Goal: Task Accomplishment & Management: Use online tool/utility

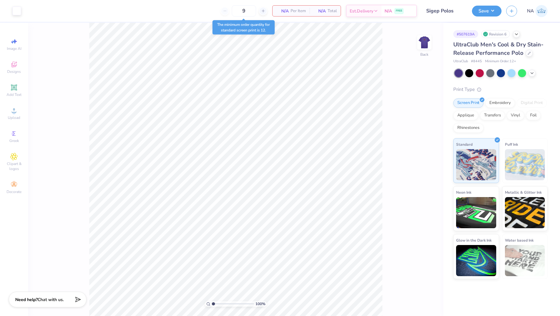
click at [444, 12] on input "Sigep Polos" at bounding box center [444, 11] width 46 height 12
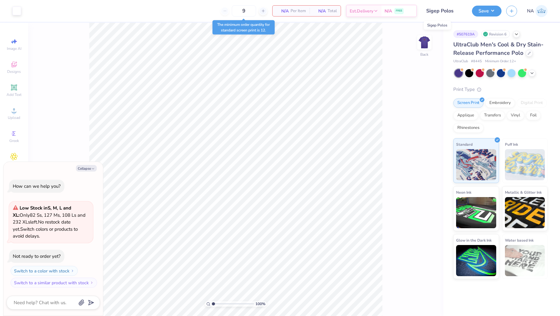
click at [425, 11] on input "Sigep Polos" at bounding box center [444, 11] width 46 height 12
click at [493, 10] on button "Save" at bounding box center [487, 10] width 30 height 11
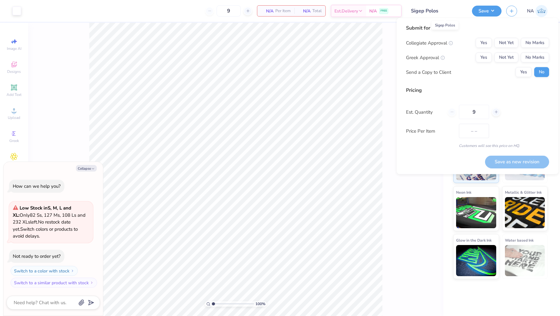
click at [447, 10] on input "Sigep Polos" at bounding box center [436, 11] width 61 height 12
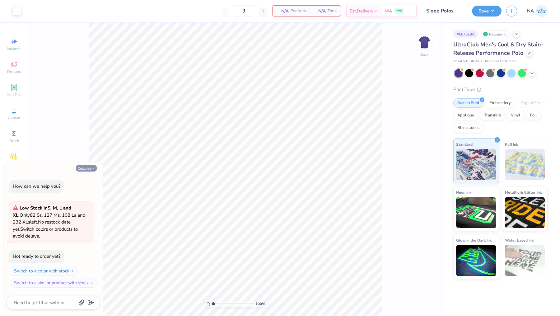
click at [84, 167] on button "Collapse" at bounding box center [86, 168] width 21 height 7
type textarea "x"
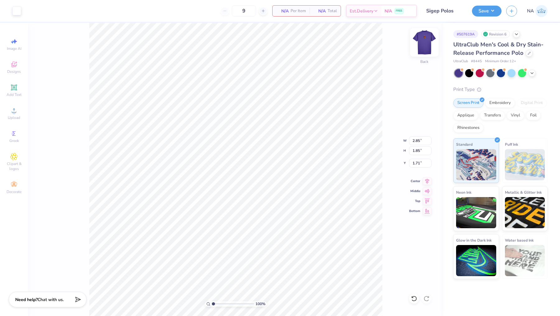
click at [426, 45] on img at bounding box center [424, 42] width 25 height 25
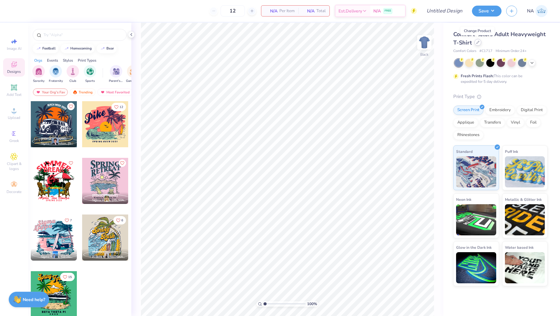
click at [477, 42] on icon at bounding box center [477, 42] width 3 height 3
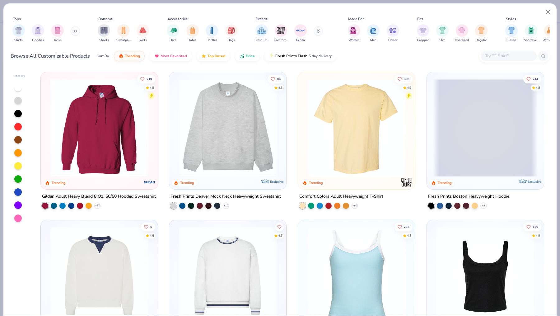
click at [513, 58] on input "text" at bounding box center [508, 55] width 48 height 7
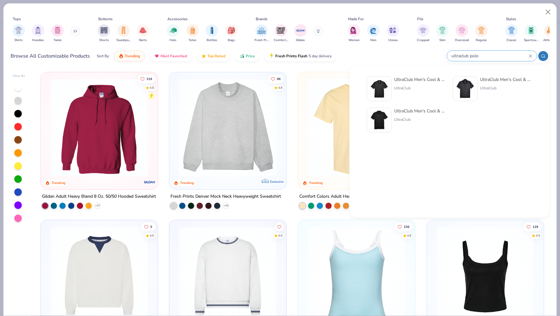
type input "ultraclub polo"
click at [426, 77] on div "UltraClub Men's Cool & Dry Sport Polo" at bounding box center [420, 79] width 52 height 7
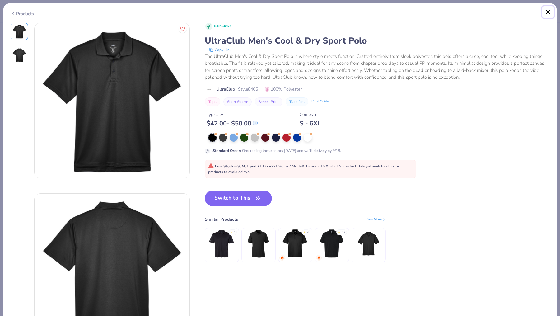
click at [548, 11] on button "Close" at bounding box center [548, 12] width 12 height 12
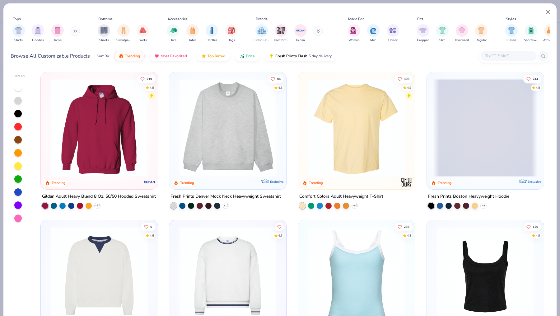
click at [495, 53] on input "text" at bounding box center [508, 55] width 48 height 7
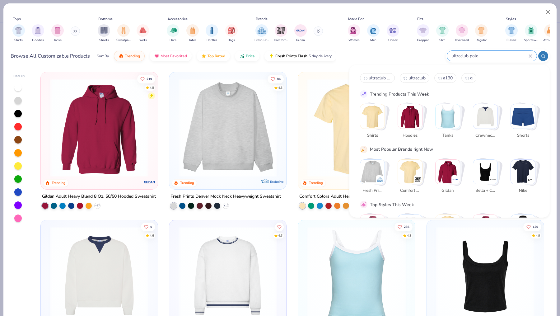
type input "ultraclub polo"
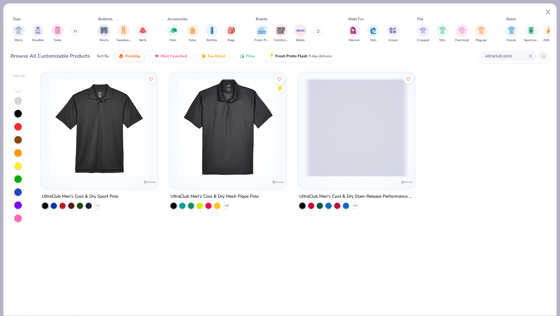
click at [371, 151] on span at bounding box center [356, 127] width 104 height 98
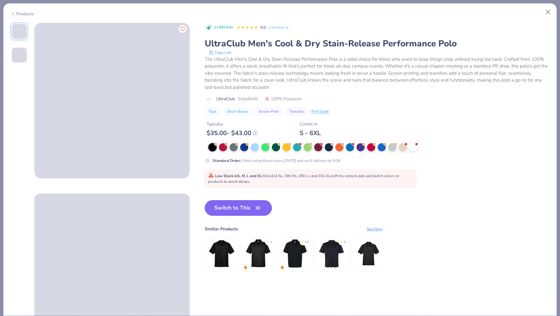
click at [227, 208] on button "Switch to This" at bounding box center [238, 208] width 67 height 16
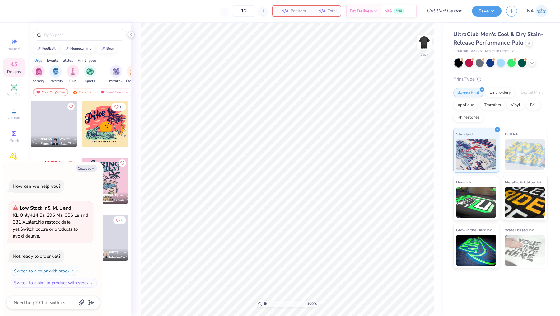
click at [131, 35] on polyline at bounding box center [131, 34] width 1 height 2
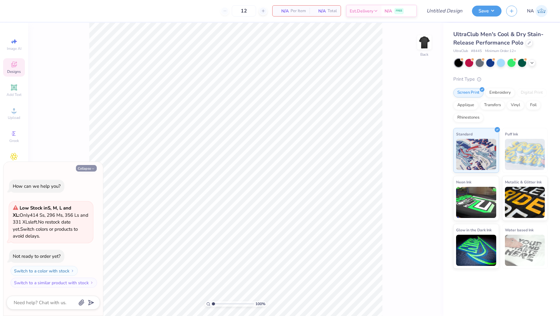
click at [88, 168] on button "Collapse" at bounding box center [86, 168] width 21 height 7
type textarea "x"
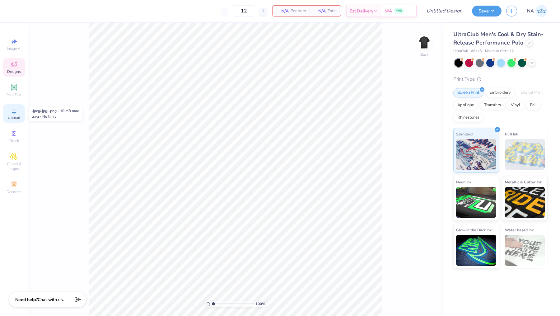
click at [14, 116] on span "Upload" at bounding box center [14, 117] width 12 height 5
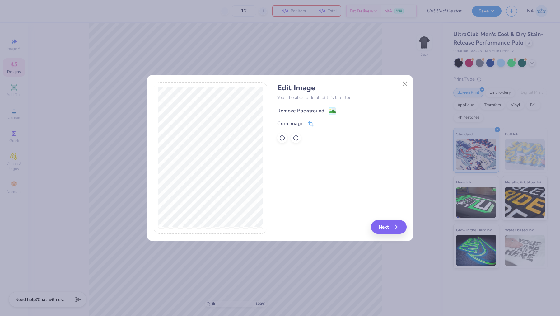
click at [332, 108] on g at bounding box center [332, 110] width 7 height 7
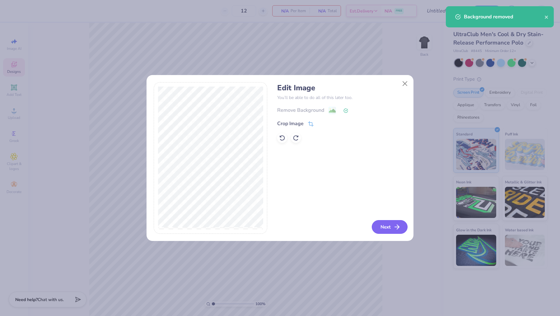
click at [387, 222] on button "Next" at bounding box center [389, 227] width 36 height 14
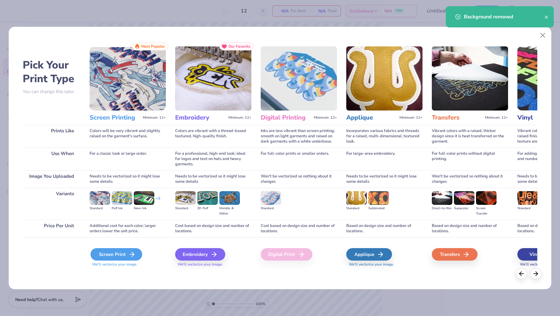
click at [106, 251] on div "Screen Print" at bounding box center [116, 254] width 52 height 12
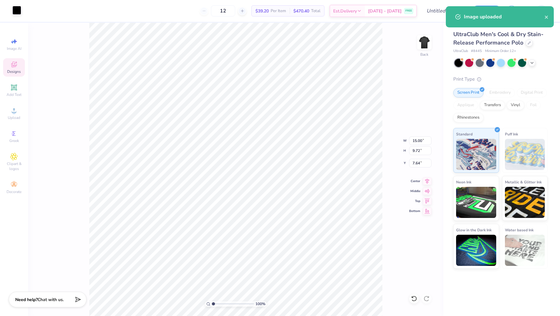
click at [18, 12] on div at bounding box center [16, 10] width 9 height 9
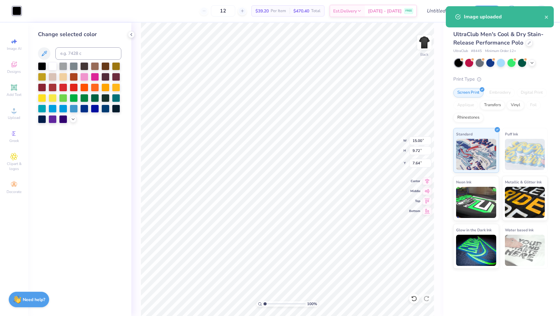
click at [53, 65] on div at bounding box center [52, 66] width 8 height 8
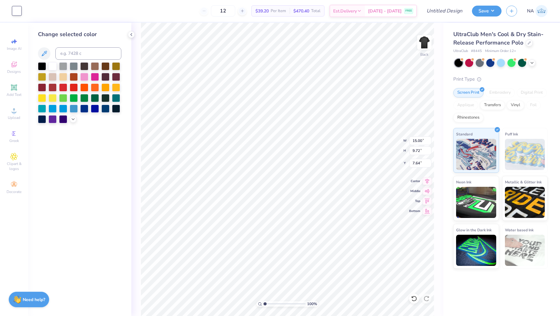
type input "2.84"
type input "1.84"
type input "2.30"
click at [419, 150] on input "1.84" at bounding box center [420, 150] width 22 height 9
type input "1.85"
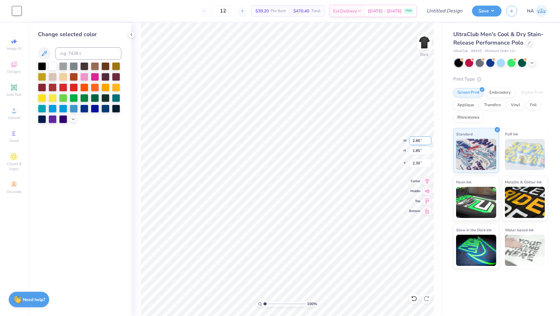
click at [419, 140] on input "2.85" at bounding box center [420, 140] width 22 height 9
type input "2.85"
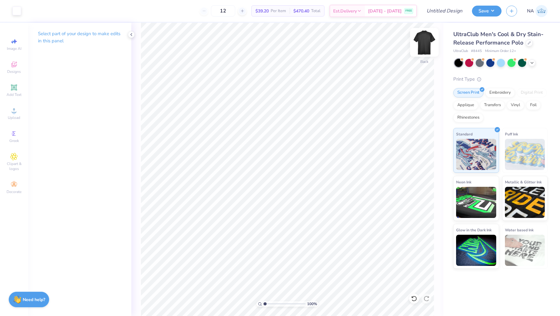
click at [427, 48] on img at bounding box center [424, 42] width 25 height 25
click at [17, 112] on icon at bounding box center [13, 110] width 7 height 7
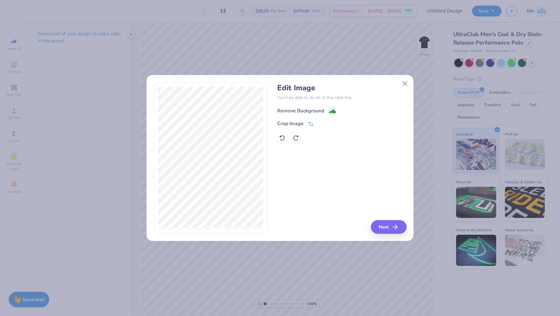
click at [329, 112] on image at bounding box center [332, 111] width 7 height 7
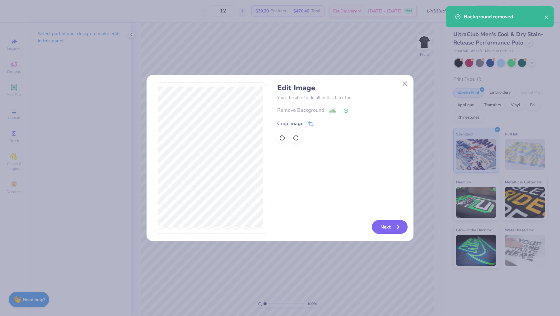
click at [383, 224] on button "Next" at bounding box center [389, 227] width 36 height 14
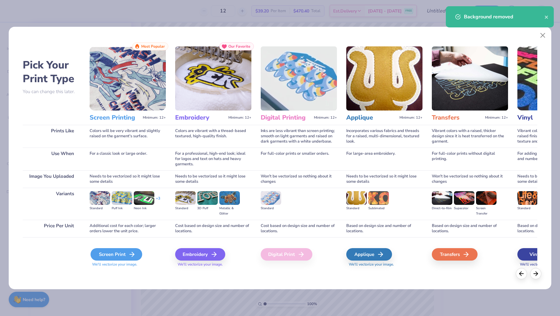
click at [114, 256] on div "Screen Print" at bounding box center [116, 254] width 52 height 12
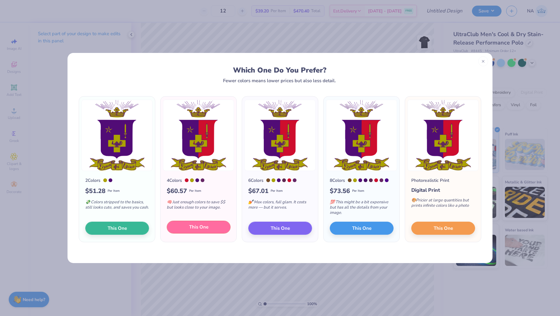
click at [193, 229] on span "This One" at bounding box center [198, 226] width 19 height 7
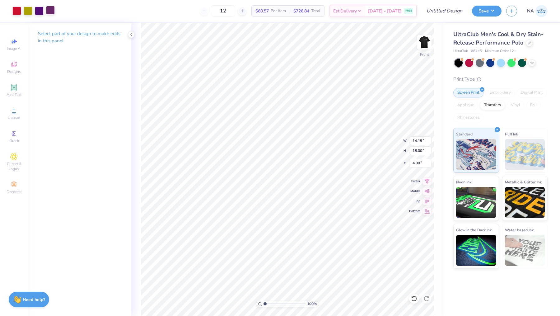
click at [51, 10] on div at bounding box center [50, 10] width 9 height 9
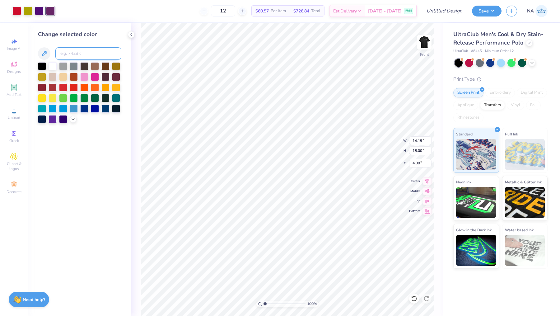
click at [77, 51] on input at bounding box center [88, 53] width 66 height 12
type input "2607"
click at [43, 65] on div at bounding box center [42, 66] width 8 height 8
click at [64, 14] on div at bounding box center [61, 10] width 9 height 9
click at [43, 64] on div at bounding box center [42, 66] width 8 height 8
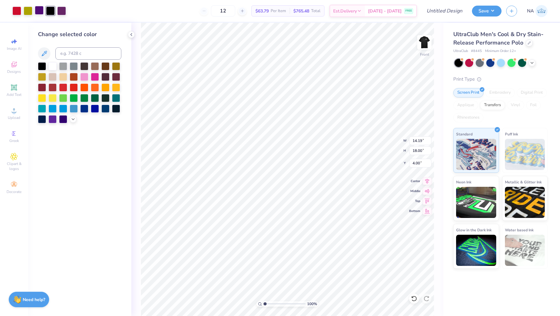
click at [39, 12] on div at bounding box center [39, 10] width 9 height 9
click at [43, 65] on div at bounding box center [42, 66] width 8 height 8
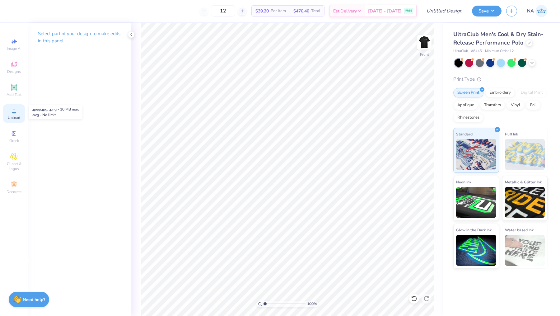
click at [15, 112] on circle at bounding box center [13, 112] width 3 height 3
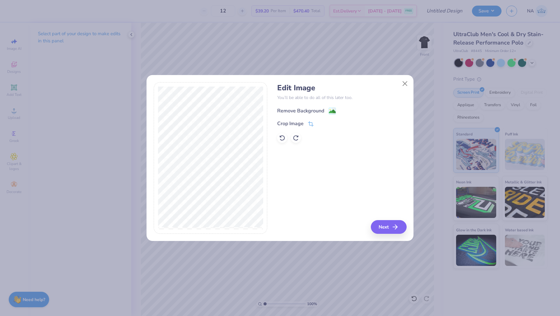
click at [325, 111] on div "Remove Background" at bounding box center [306, 111] width 59 height 8
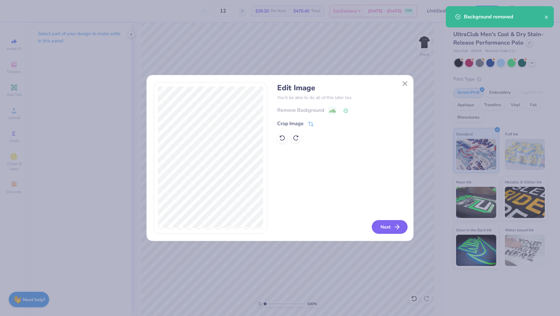
click at [386, 229] on button "Next" at bounding box center [389, 227] width 36 height 14
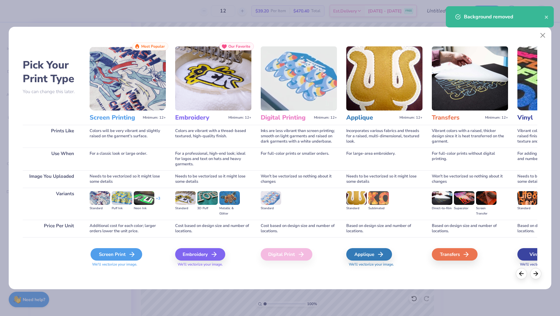
click at [100, 254] on div "Screen Print" at bounding box center [116, 254] width 52 height 12
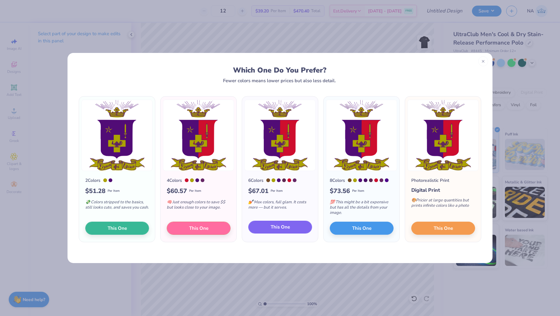
click at [261, 225] on button "This One" at bounding box center [280, 226] width 64 height 13
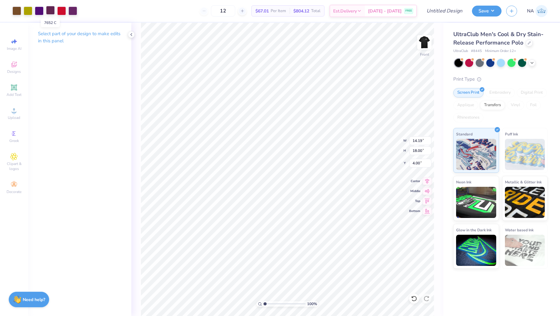
click at [51, 11] on div at bounding box center [50, 10] width 9 height 9
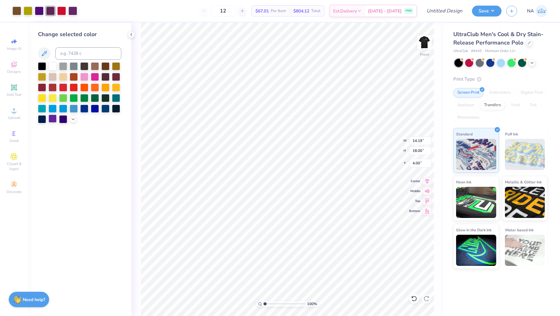
click at [54, 119] on div at bounding box center [52, 118] width 8 height 8
click at [39, 12] on div at bounding box center [39, 10] width 9 height 9
click at [53, 120] on div at bounding box center [52, 118] width 8 height 8
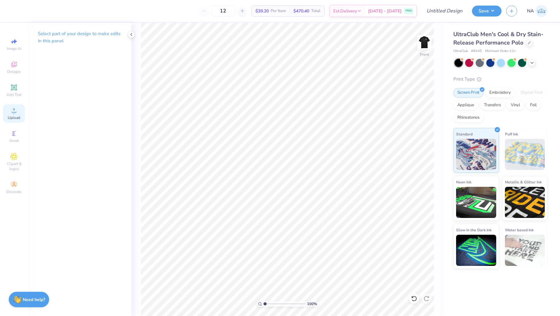
click at [16, 112] on icon at bounding box center [13, 110] width 7 height 7
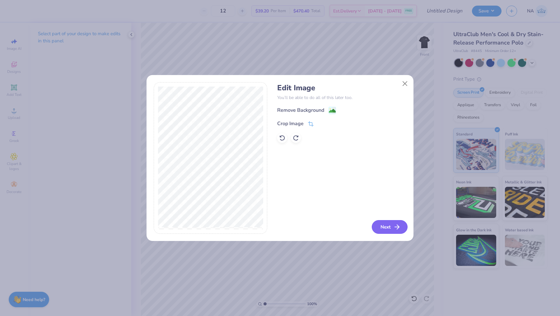
click at [393, 225] on icon "button" at bounding box center [396, 226] width 7 height 7
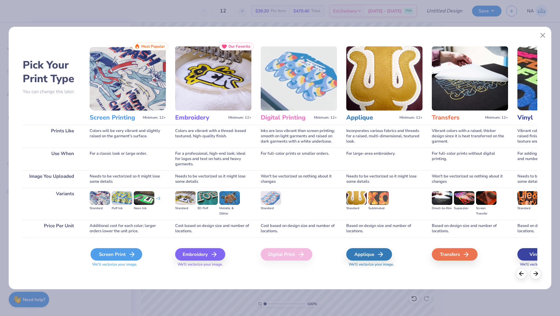
click at [116, 256] on div "Screen Print" at bounding box center [116, 254] width 52 height 12
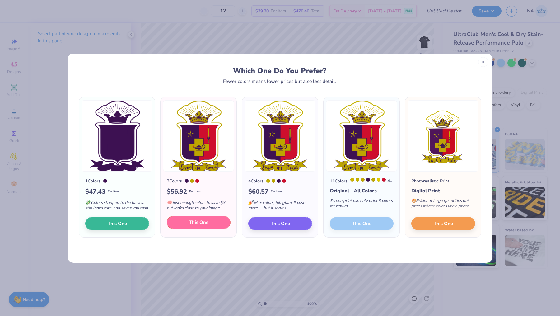
click at [198, 226] on span "This One" at bounding box center [198, 222] width 19 height 7
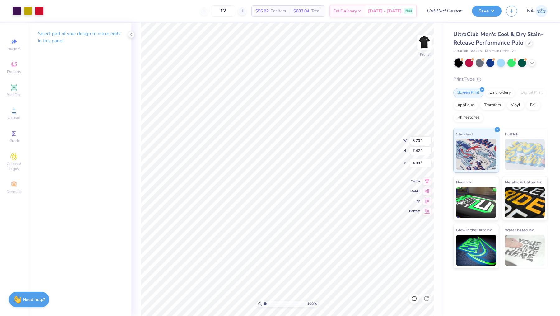
type input "5.70"
type input "7.42"
type input "3.18"
type input "4.14"
type input "0.50"
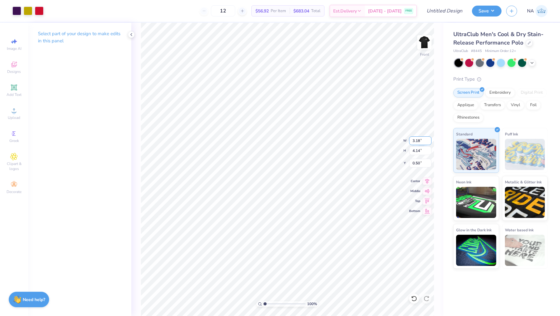
click at [420, 139] on input "3.18" at bounding box center [420, 140] width 22 height 9
type input "3.35"
type input "4.36"
click at [429, 180] on icon at bounding box center [426, 179] width 9 height 7
click at [426, 179] on icon at bounding box center [426, 179] width 9 height 7
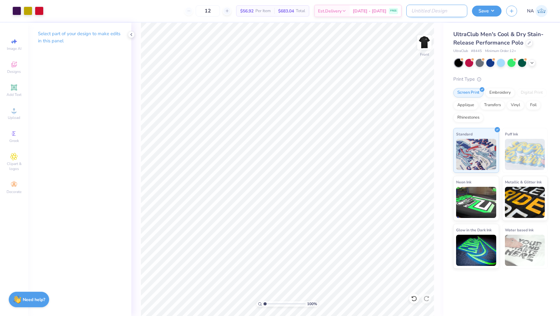
click at [454, 11] on input "Design Title" at bounding box center [436, 11] width 61 height 12
type input "Sigep Polos"
click at [488, 14] on button "Save" at bounding box center [487, 10] width 30 height 11
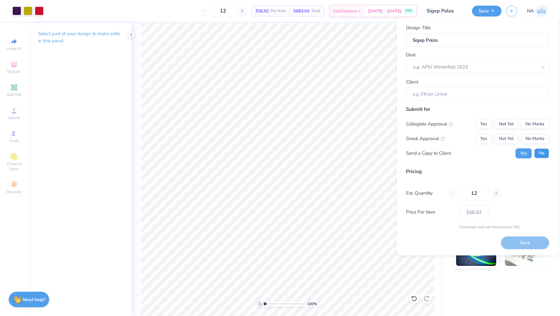
click at [537, 152] on button "No" at bounding box center [541, 153] width 15 height 10
click at [534, 125] on button "No Marks" at bounding box center [534, 124] width 28 height 10
click at [483, 141] on button "Yes" at bounding box center [483, 138] width 16 height 10
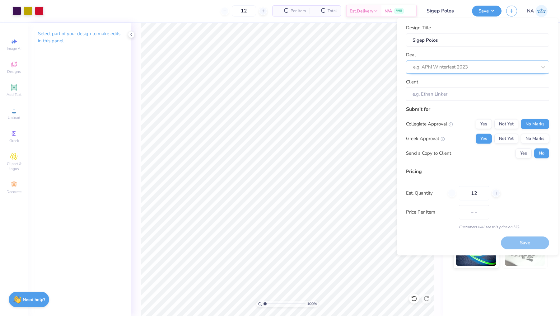
type input "$56.92"
click at [443, 67] on div at bounding box center [475, 67] width 124 height 8
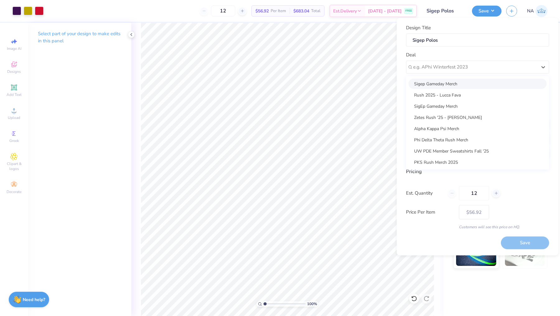
drag, startPoint x: 445, startPoint y: 81, endPoint x: 457, endPoint y: 81, distance: 12.1
click at [457, 81] on div "Sigep Gameday Merch" at bounding box center [477, 83] width 138 height 10
type input "[PERSON_NAME]"
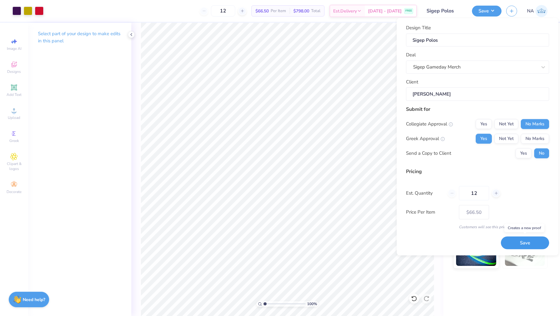
click at [518, 238] on button "Save" at bounding box center [524, 242] width 48 height 13
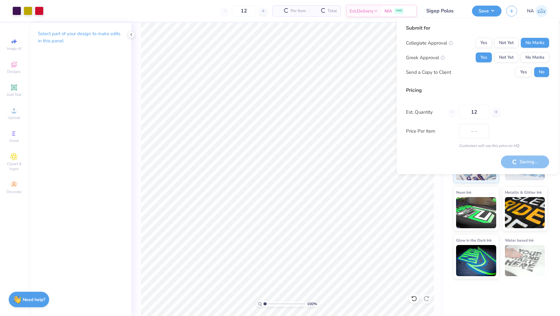
type input "$56.92"
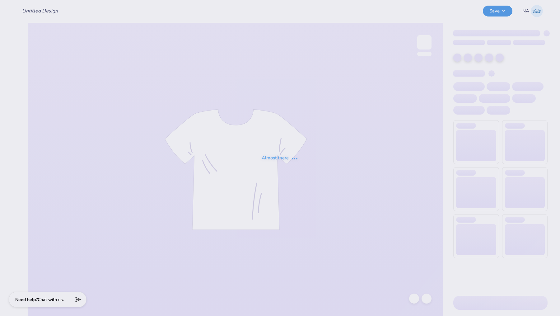
type input "Sigep Polos"
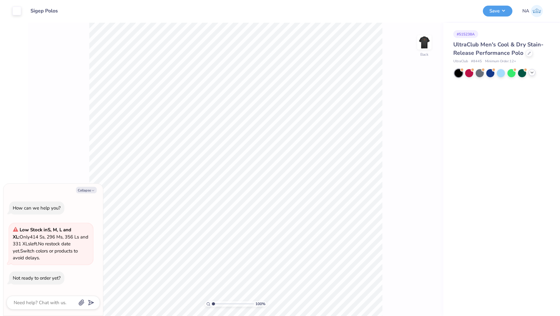
click at [529, 75] on icon at bounding box center [531, 72] width 5 height 5
click at [509, 81] on div at bounding box center [511, 83] width 8 height 8
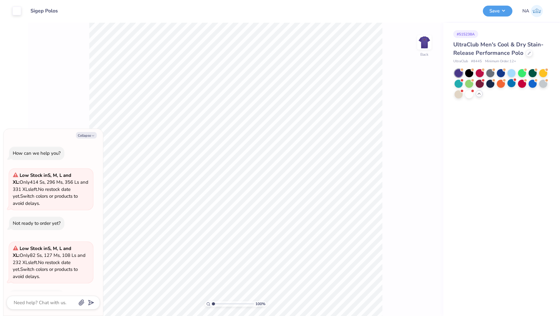
scroll to position [18, 0]
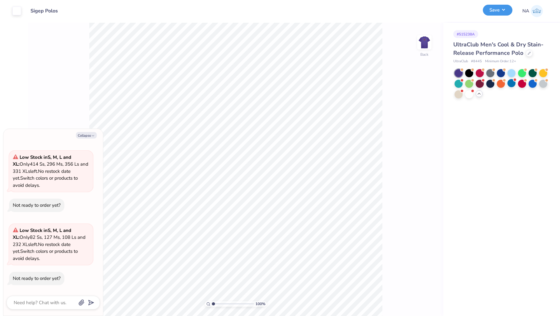
click at [496, 10] on button "Save" at bounding box center [497, 10] width 30 height 11
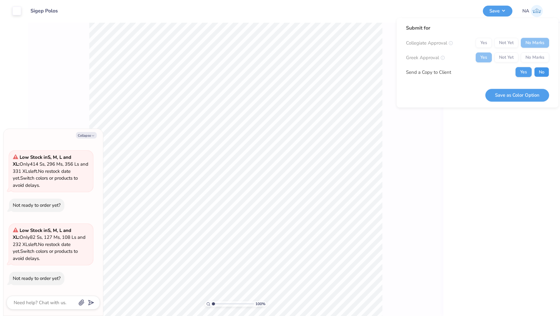
click at [541, 71] on button "No" at bounding box center [541, 72] width 15 height 10
click at [515, 91] on button "Save as Color Option" at bounding box center [517, 95] width 64 height 13
type textarea "x"
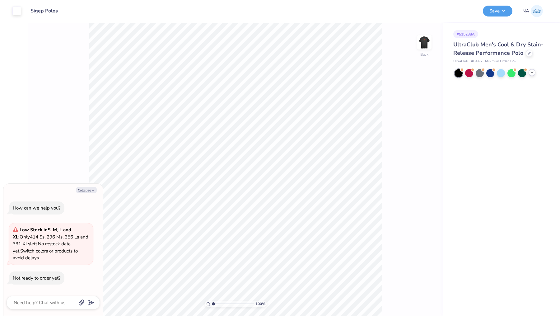
click at [532, 73] on icon at bounding box center [531, 72] width 5 height 5
click at [467, 95] on div at bounding box center [469, 94] width 8 height 8
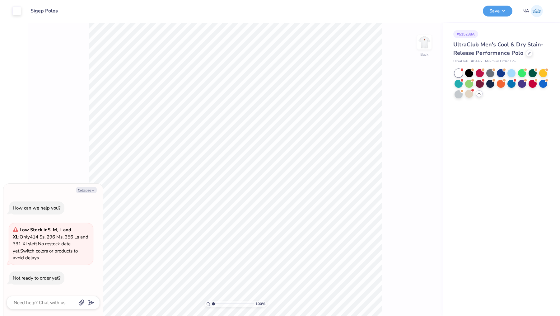
scroll to position [18, 0]
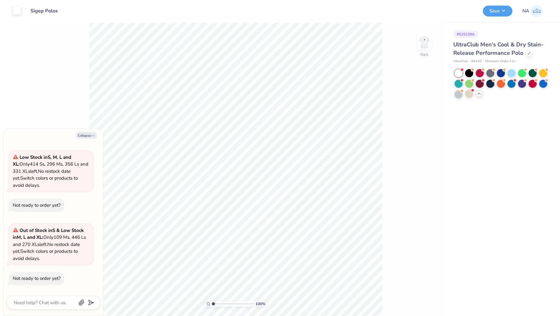
click at [19, 15] on div at bounding box center [16, 10] width 9 height 9
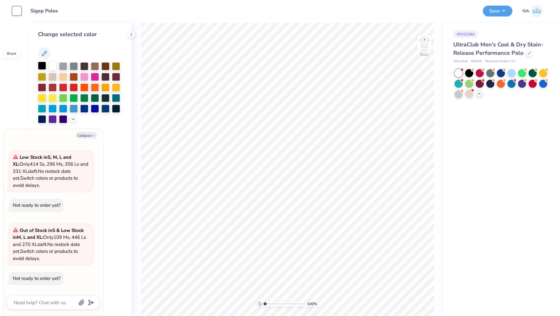
click at [42, 64] on div at bounding box center [42, 66] width 8 height 8
click at [425, 39] on img at bounding box center [424, 42] width 25 height 25
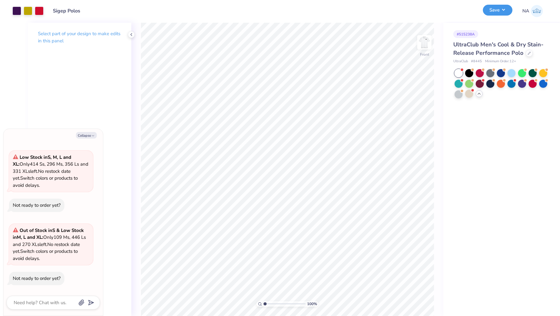
click at [504, 9] on button "Save" at bounding box center [497, 10] width 30 height 11
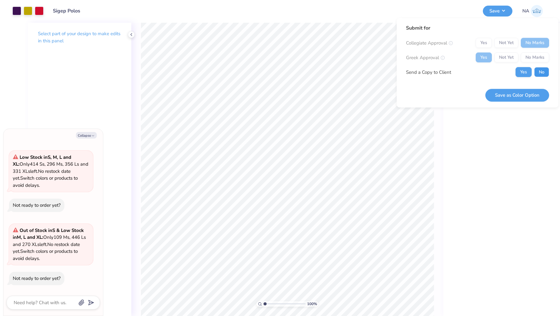
click at [537, 70] on button "No" at bounding box center [541, 72] width 15 height 10
click at [514, 92] on button "Save as Color Option" at bounding box center [517, 95] width 64 height 13
type textarea "x"
